Goal: Navigation & Orientation: Understand site structure

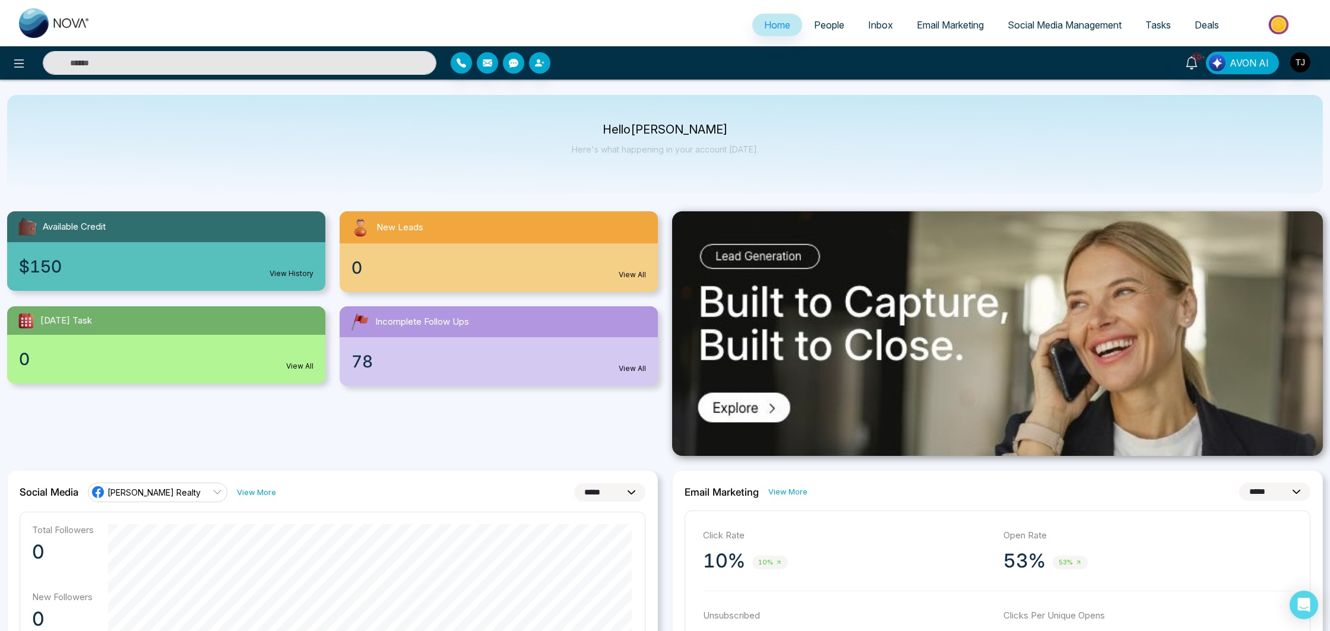
select select "*"
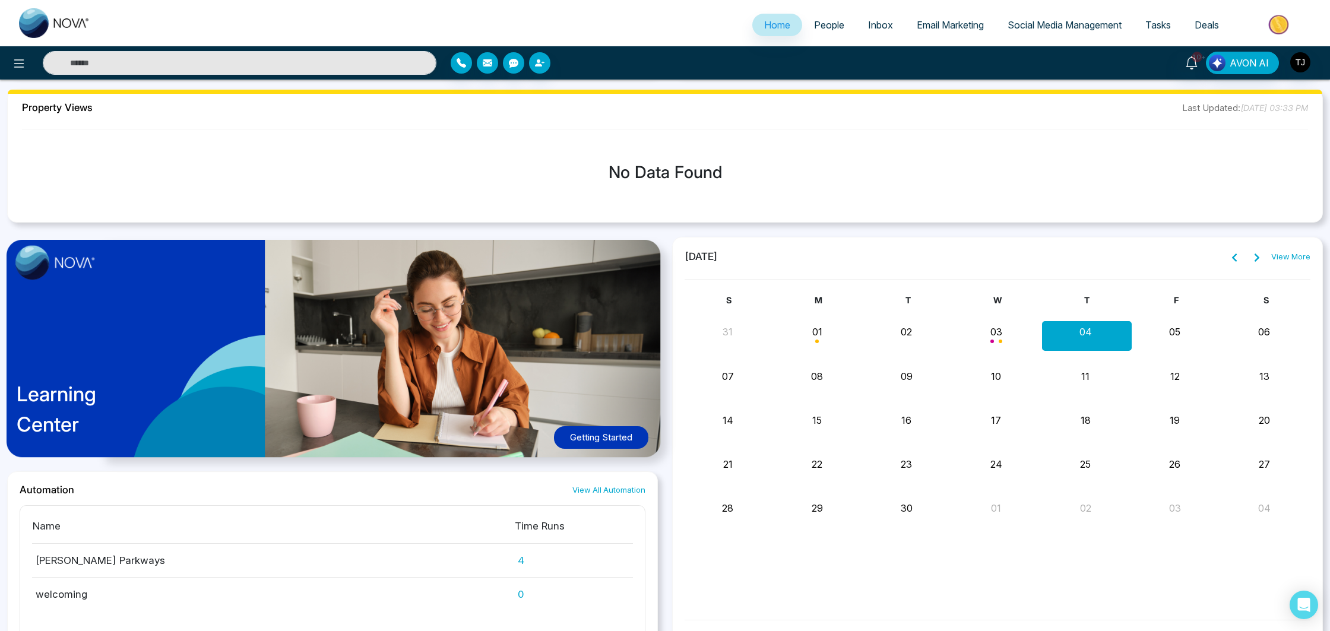
scroll to position [1015, 0]
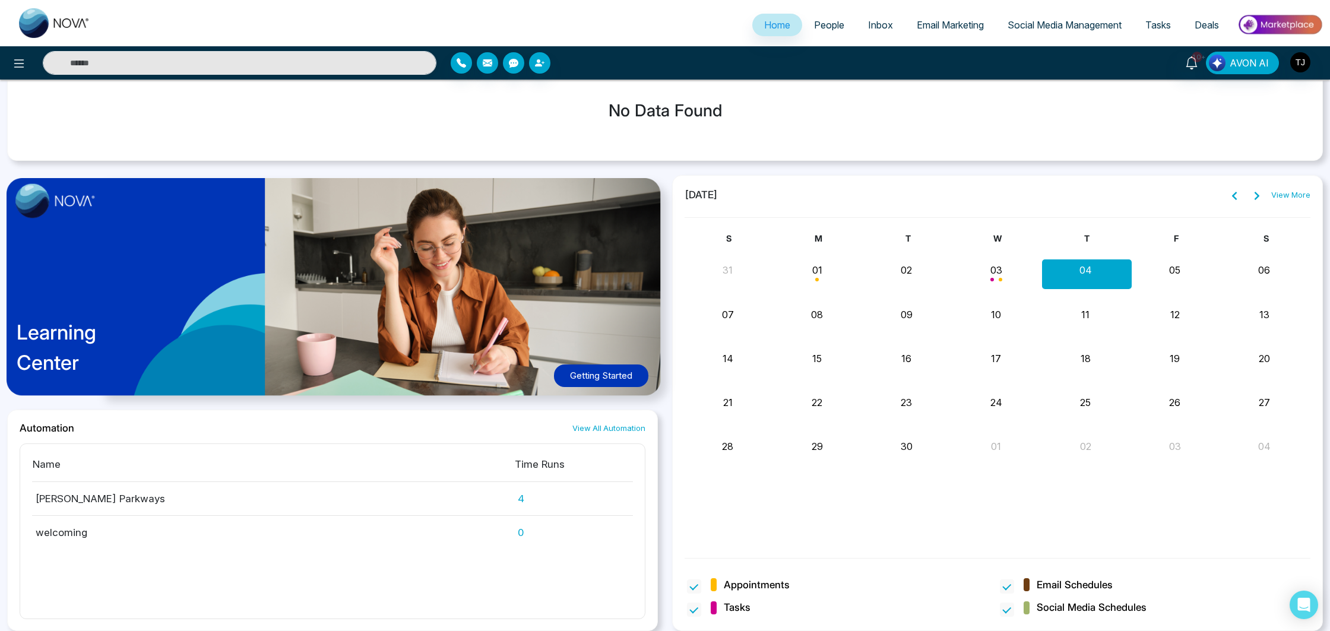
click at [835, 23] on span "People" at bounding box center [829, 25] width 30 height 12
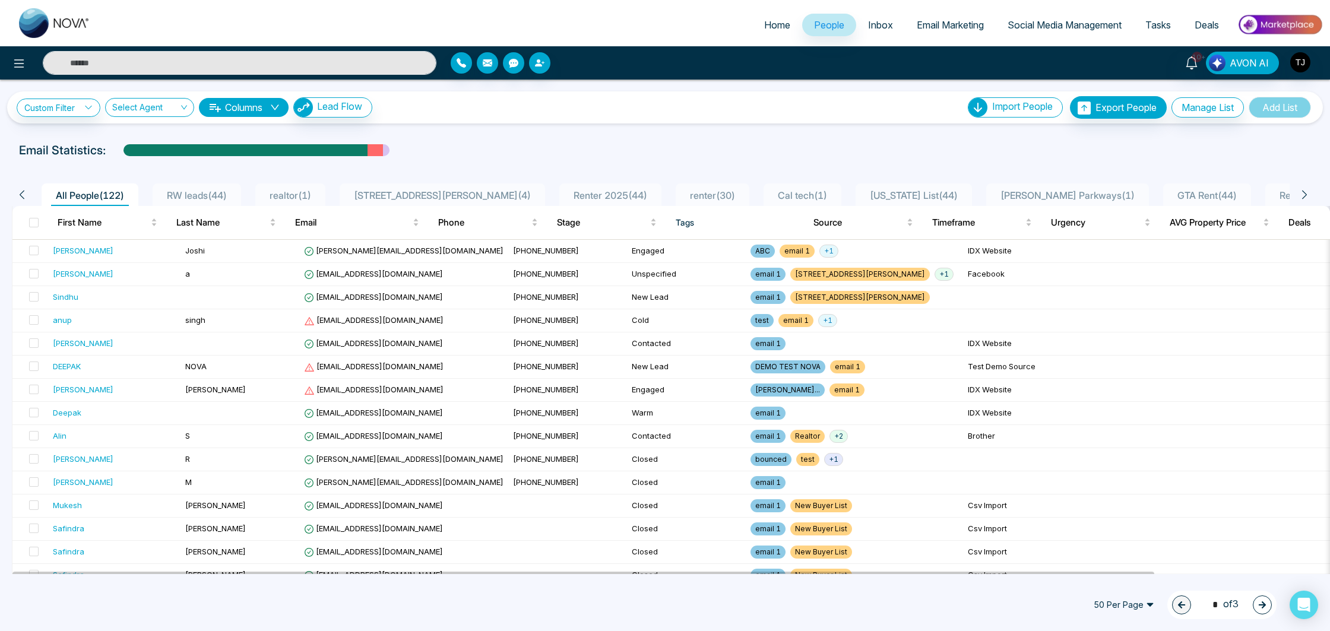
click at [405, 187] on li "[STREET_ADDRESS][PERSON_NAME] ( 4 )" at bounding box center [442, 194] width 205 height 23
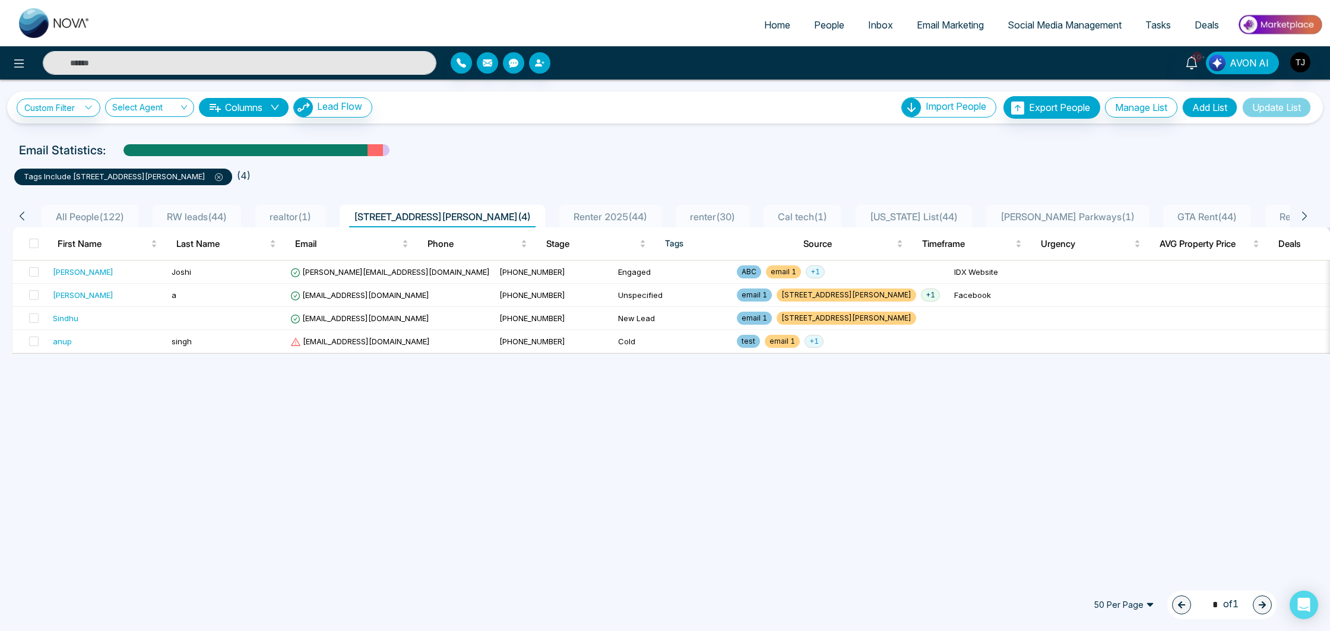
click at [204, 213] on span "RW leads ( 44 )" at bounding box center [196, 217] width 69 height 12
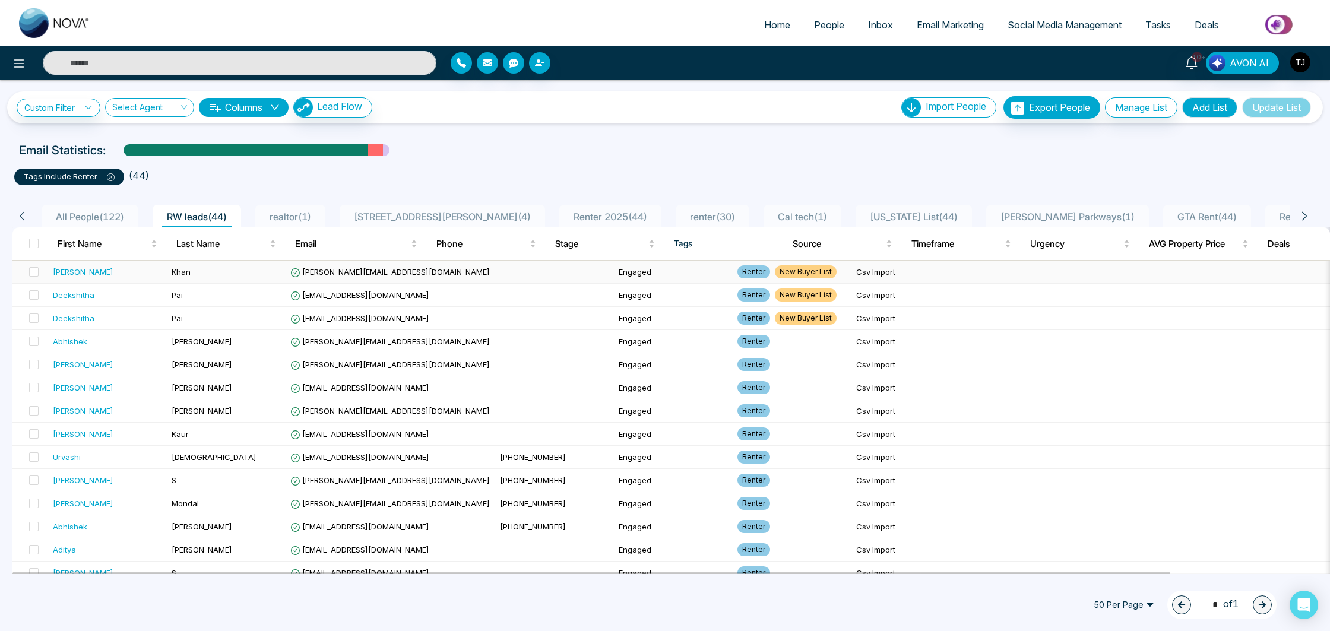
click at [851, 276] on td "Csv Import" at bounding box center [910, 272] width 119 height 23
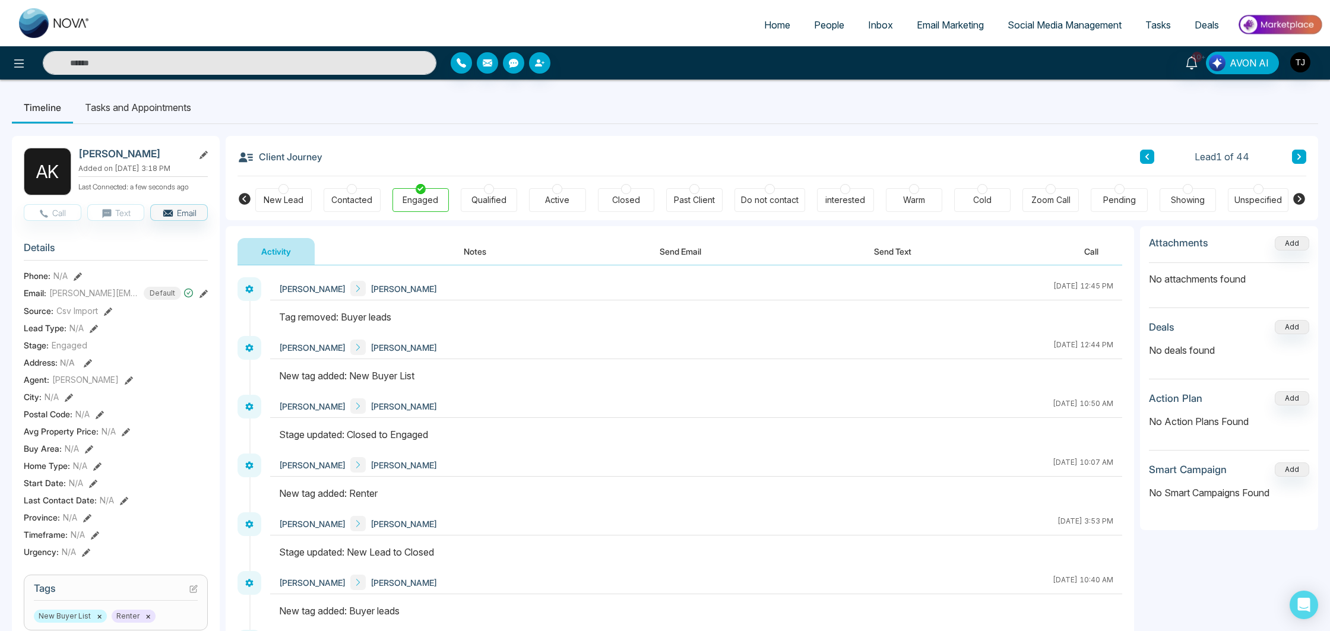
click at [869, 21] on span "Inbox" at bounding box center [880, 25] width 25 height 12
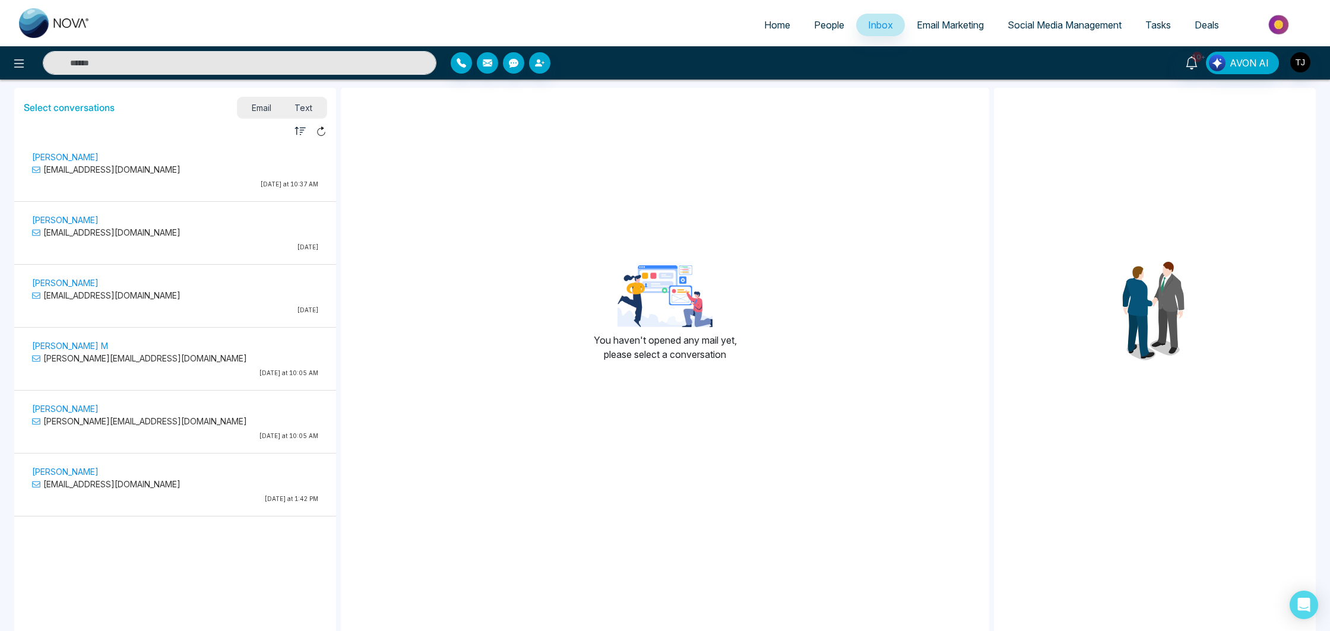
click at [965, 24] on span "Email Marketing" at bounding box center [950, 25] width 67 height 12
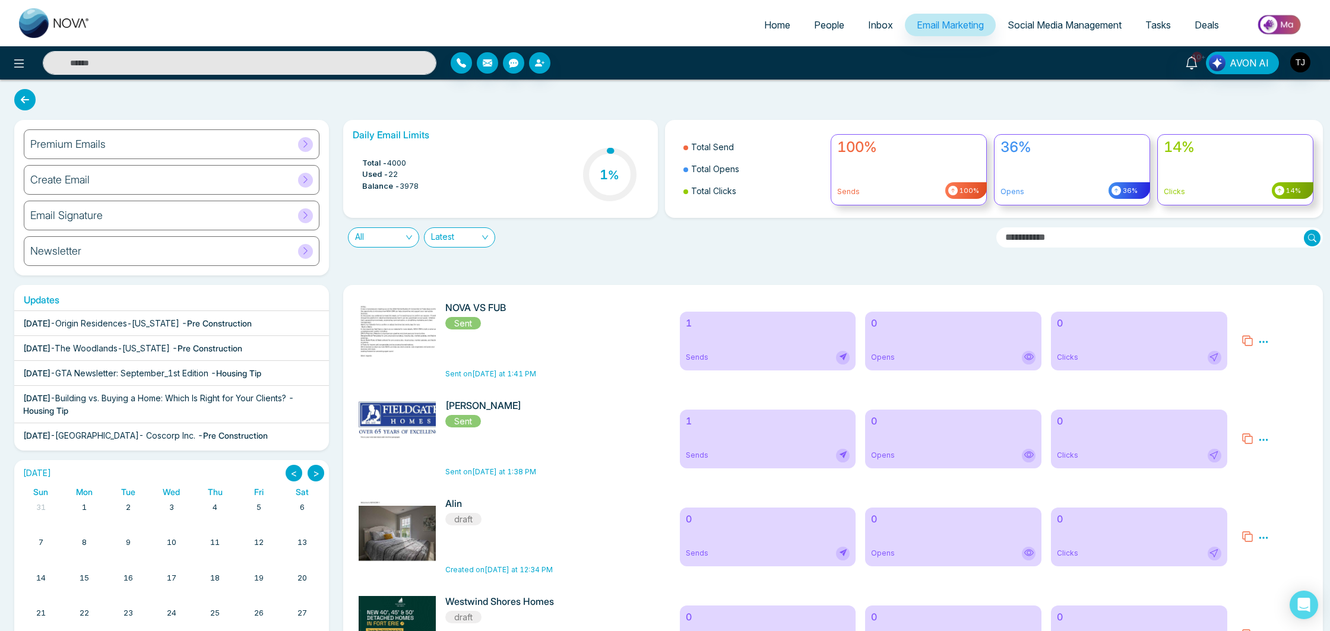
click at [1047, 24] on span "Social Media Management" at bounding box center [1064, 25] width 114 height 12
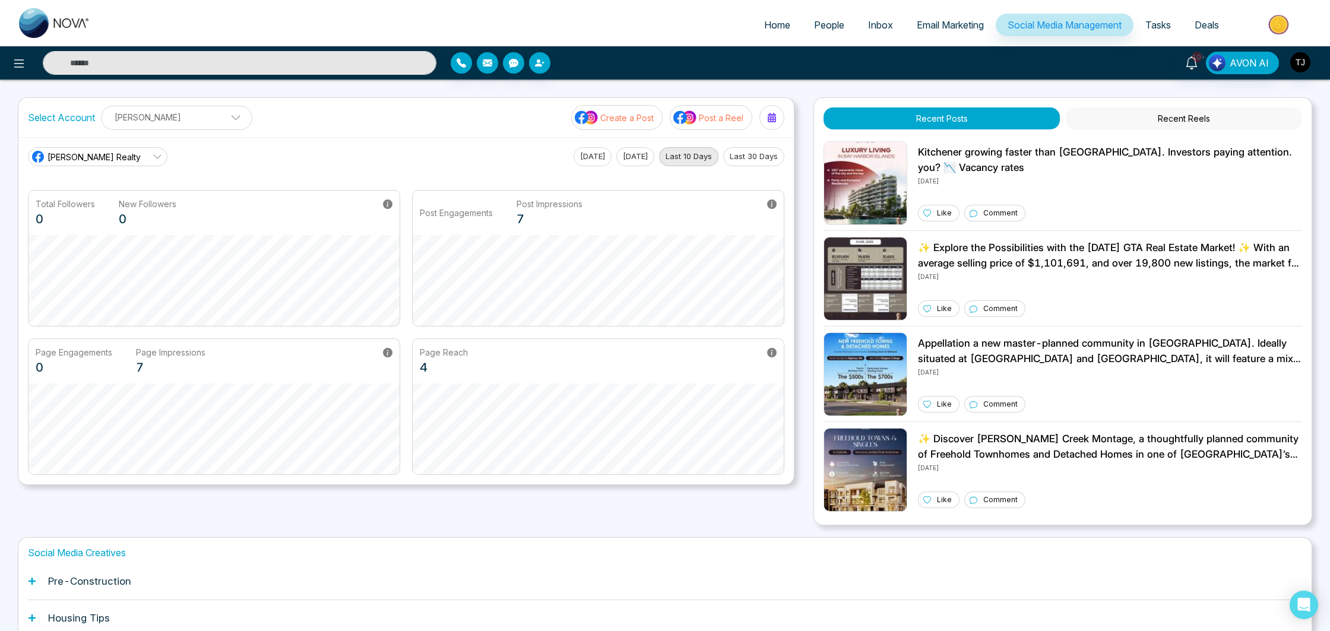
click at [1289, 25] on img at bounding box center [1280, 24] width 86 height 27
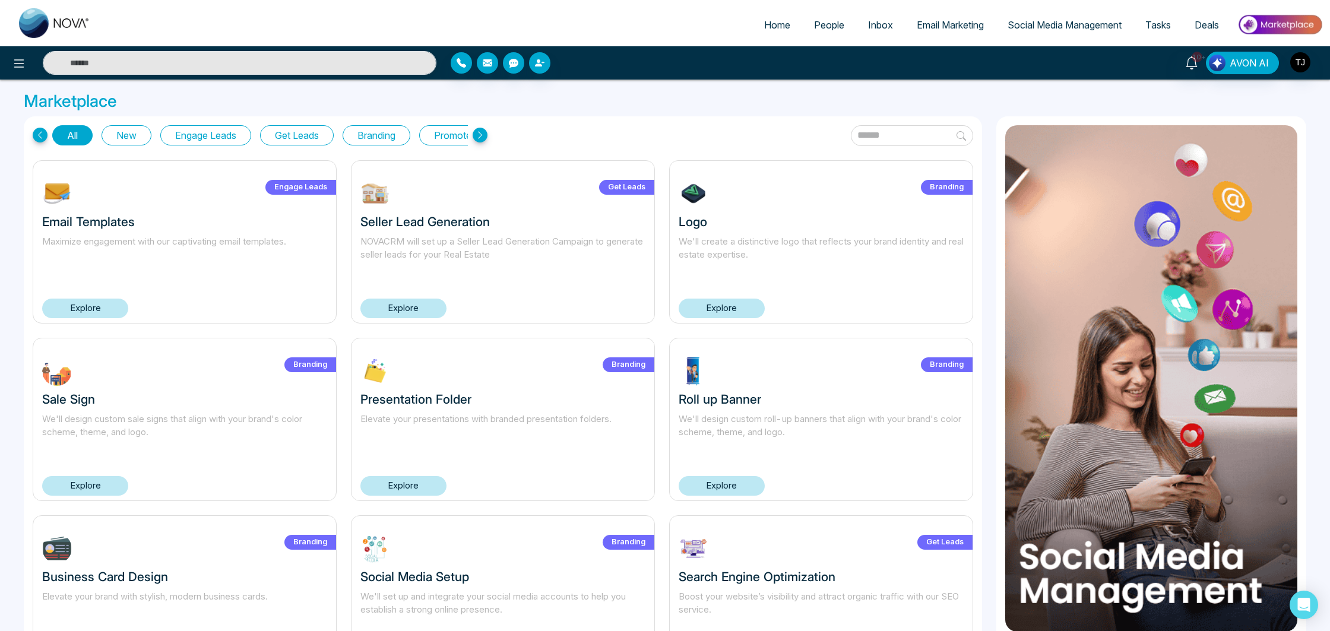
click at [791, 28] on link "Home" at bounding box center [777, 25] width 50 height 23
select select "*"
